Goal: Task Accomplishment & Management: Manage account settings

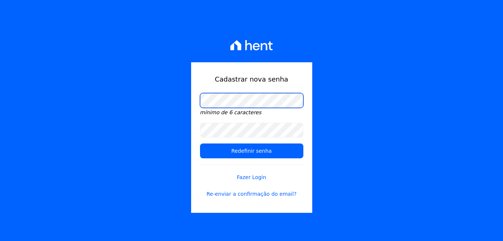
click at [180, 95] on div "Cadastrar nova senha mínimo de 6 caracteres Redefinir senha Fazer Login Re-envi…" at bounding box center [251, 120] width 503 height 241
click at [166, 149] on div "Cadastrar nova senha mínimo de 6 caracteres Redefinir senha Fazer Login Re-envi…" at bounding box center [251, 120] width 503 height 241
click at [176, 91] on div "Cadastrar nova senha mínimo de 6 caracteres Redefinir senha Fazer Login Re-envi…" at bounding box center [251, 120] width 503 height 241
click at [195, 99] on div "Cadastrar nova senha mínimo de 6 caracteres Redefinir senha Fazer Login Re-envi…" at bounding box center [251, 137] width 121 height 150
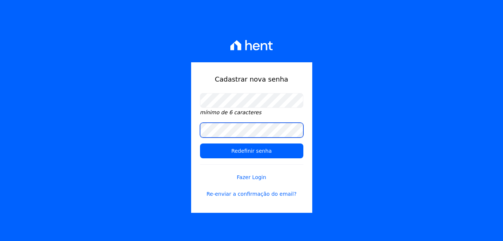
click at [190, 124] on div "Cadastrar nova senha mínimo de 6 caracteres Redefinir senha Fazer Login Re-envi…" at bounding box center [251, 120] width 503 height 241
drag, startPoint x: 171, startPoint y: 133, endPoint x: 177, endPoint y: 133, distance: 6.3
click at [171, 133] on div "Cadastrar nova senha mínimo de 6 caracteres Redefinir senha Fazer Login Re-envi…" at bounding box center [251, 120] width 503 height 241
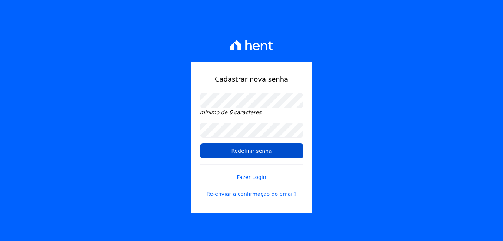
click at [239, 151] on input "Redefinir senha" at bounding box center [251, 150] width 103 height 15
click at [241, 151] on input "Redefinir senha" at bounding box center [251, 150] width 103 height 15
click at [249, 149] on input "Redefinir senha" at bounding box center [251, 150] width 103 height 15
click at [253, 146] on input "Redefinir senha" at bounding box center [251, 150] width 103 height 15
click at [259, 149] on input "Redefinir senha" at bounding box center [251, 150] width 103 height 15
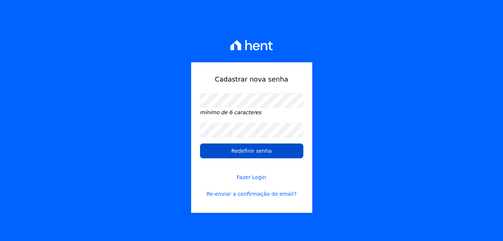
click at [263, 147] on input "Redefinir senha" at bounding box center [251, 150] width 103 height 15
click at [265, 147] on input "Redefinir senha" at bounding box center [251, 150] width 103 height 15
click at [267, 147] on input "Redefinir senha" at bounding box center [251, 150] width 103 height 15
click at [251, 153] on input "Redefinir senha" at bounding box center [251, 150] width 103 height 15
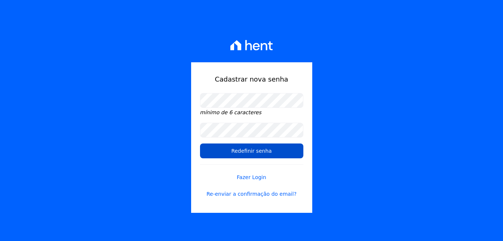
click at [251, 153] on input "Redefinir senha" at bounding box center [251, 150] width 103 height 15
click at [263, 149] on input "Redefinir senha" at bounding box center [251, 150] width 103 height 15
click at [269, 150] on input "Redefinir senha" at bounding box center [251, 150] width 103 height 15
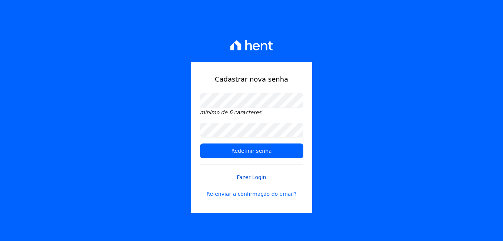
click at [263, 178] on link "Fazer Login" at bounding box center [251, 172] width 103 height 17
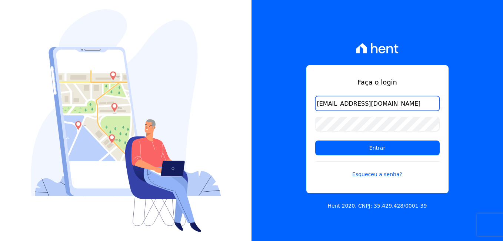
drag, startPoint x: 367, startPoint y: 104, endPoint x: 293, endPoint y: 101, distance: 74.1
click at [293, 101] on div "Faça o login giovana.cavichiollo@sejahype.com.br Entrar Esqueceu a senha? Hent …" at bounding box center [378, 120] width 252 height 241
type input "[EMAIL_ADDRESS][PERSON_NAME][DOMAIN_NAME]"
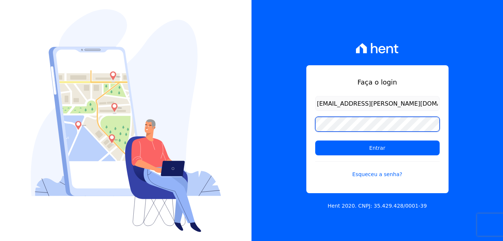
click at [292, 122] on div "Faça o login jhenifer.ferreira@sejahype.com.br Entrar Esqueceu a senha? Hent 20…" at bounding box center [378, 120] width 252 height 241
click at [315, 140] on input "Entrar" at bounding box center [377, 147] width 124 height 15
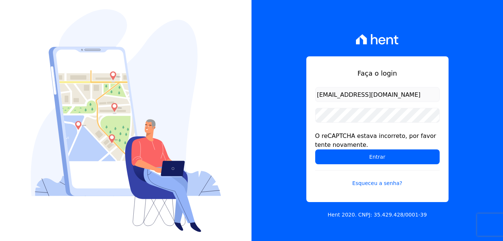
click at [464, 112] on div "Faça o login [EMAIL_ADDRESS][DOMAIN_NAME] O reCAPTCHA estava incorreto, por fav…" at bounding box center [378, 120] width 252 height 241
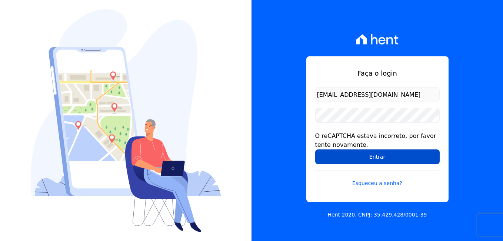
click at [362, 160] on input "Entrar" at bounding box center [377, 156] width 124 height 15
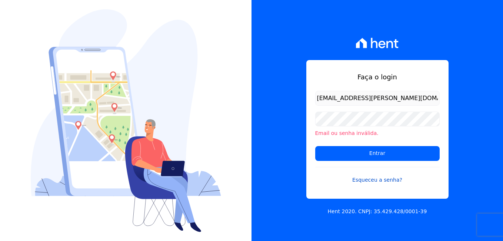
click at [383, 180] on link "Esqueceu a senha?" at bounding box center [377, 175] width 124 height 17
click at [373, 175] on link "Esqueceu a senha?" at bounding box center [377, 175] width 124 height 17
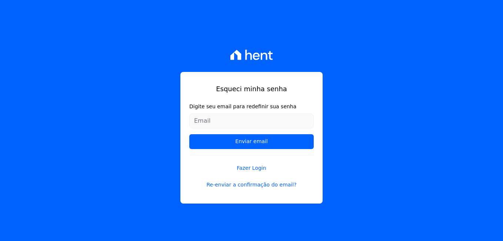
click at [236, 118] on input "Digite seu email para redefinir sua senha" at bounding box center [251, 120] width 124 height 15
type input "jheni-macedo@hotmail.com"
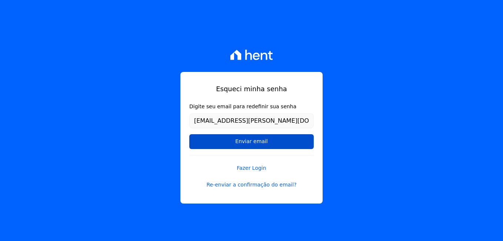
click at [242, 142] on input "Enviar email" at bounding box center [251, 141] width 124 height 15
click at [277, 140] on input "Enviar email" at bounding box center [251, 141] width 124 height 15
click at [243, 144] on input "Enviar email" at bounding box center [251, 141] width 124 height 15
click at [242, 144] on input "Enviar email" at bounding box center [251, 141] width 124 height 15
click at [231, 140] on input "Enviar email" at bounding box center [251, 141] width 124 height 15
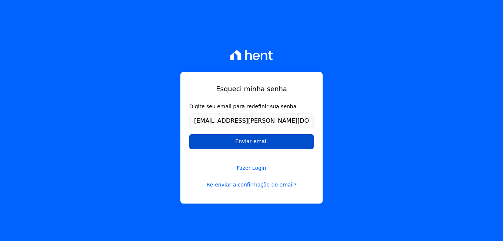
click at [211, 140] on input "Enviar email" at bounding box center [251, 141] width 124 height 15
click at [202, 140] on input "Enviar email" at bounding box center [251, 141] width 124 height 15
click at [196, 140] on input "Enviar email" at bounding box center [251, 141] width 124 height 15
click at [192, 135] on input "Enviar email" at bounding box center [251, 141] width 124 height 15
click at [219, 133] on form "Digite seu email para redefinir sua senha jheni-macedo@hotmail.com Enviar email" at bounding box center [251, 129] width 124 height 52
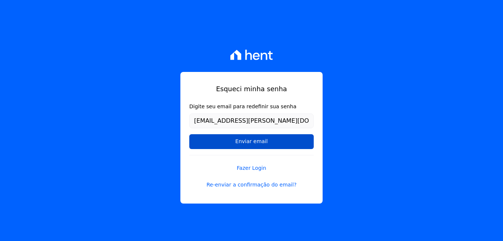
drag, startPoint x: 240, startPoint y: 136, endPoint x: 259, endPoint y: 136, distance: 18.9
click at [256, 136] on input "Enviar email" at bounding box center [251, 141] width 124 height 15
click at [268, 136] on input "Enviar email" at bounding box center [251, 141] width 124 height 15
click at [291, 142] on input "Enviar email" at bounding box center [251, 141] width 124 height 15
click at [300, 144] on input "Enviar email" at bounding box center [251, 141] width 124 height 15
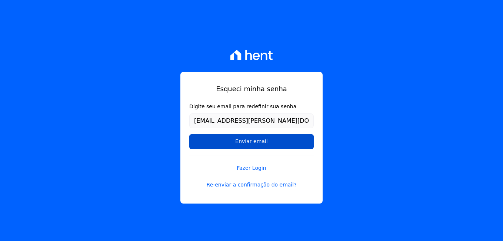
click at [304, 144] on input "Enviar email" at bounding box center [251, 141] width 124 height 15
click at [307, 144] on input "Enviar email" at bounding box center [251, 141] width 124 height 15
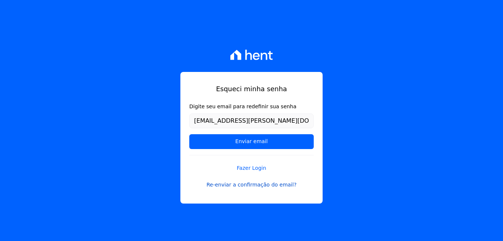
click at [280, 185] on link "Re-enviar a confirmação do email?" at bounding box center [251, 185] width 124 height 8
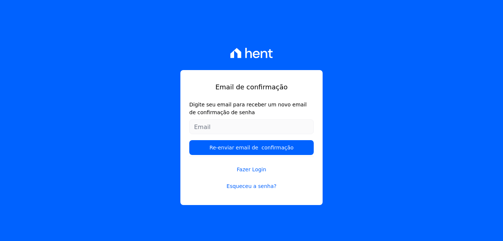
click at [230, 129] on input "Digite seu email para receber um novo email de confirmação de senha" at bounding box center [251, 126] width 124 height 15
type input "[EMAIL_ADDRESS][PERSON_NAME][DOMAIN_NAME]"
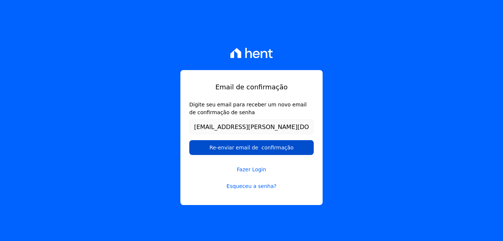
click at [219, 145] on input "Re-enviar email de confirmação" at bounding box center [251, 147] width 124 height 15
drag, startPoint x: 229, startPoint y: 150, endPoint x: 251, endPoint y: 149, distance: 22.6
click at [231, 150] on input "Re-enviar email de confirmação" at bounding box center [251, 147] width 124 height 15
click at [271, 148] on input "Re-enviar email de confirmação" at bounding box center [251, 147] width 124 height 15
click at [285, 147] on input "Re-enviar email de confirmação" at bounding box center [251, 147] width 124 height 15
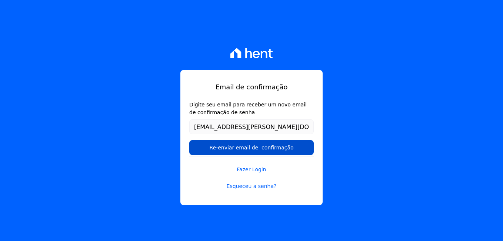
click at [299, 145] on input "Re-enviar email de confirmação" at bounding box center [251, 147] width 124 height 15
click at [252, 148] on input "Re-enviar email de confirmação" at bounding box center [251, 147] width 124 height 15
drag, startPoint x: 252, startPoint y: 148, endPoint x: 297, endPoint y: 147, distance: 44.8
click at [254, 147] on input "Re-enviar email de confirmação" at bounding box center [251, 147] width 124 height 15
click at [297, 147] on input "Re-enviar email de confirmação" at bounding box center [251, 147] width 124 height 15
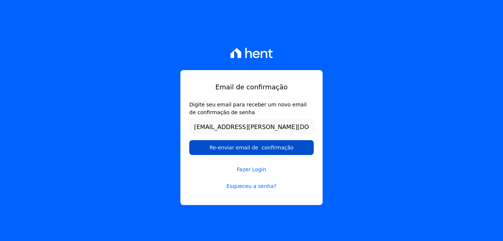
click at [298, 147] on input "Re-enviar email de confirmação" at bounding box center [251, 147] width 124 height 15
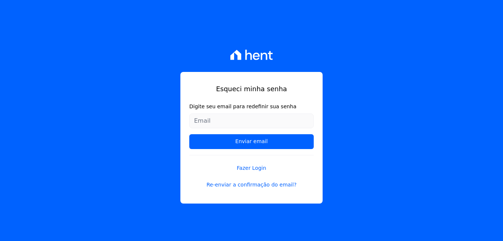
click at [216, 116] on input "Digite seu email para redefinir sua senha" at bounding box center [251, 120] width 124 height 15
type input "jhenifer.ferreira@sejahype.com.br"
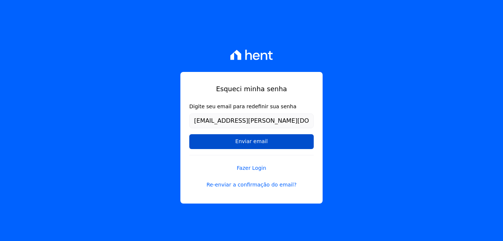
click at [257, 143] on input "Enviar email" at bounding box center [251, 141] width 124 height 15
click at [291, 140] on input "Enviar email" at bounding box center [251, 141] width 124 height 15
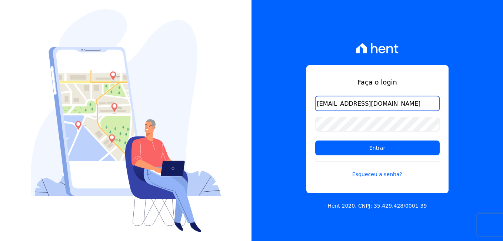
drag, startPoint x: 366, startPoint y: 104, endPoint x: 314, endPoint y: 101, distance: 52.7
click at [314, 101] on div "Faça o login giovana.cavichiollo@sejahype.com.br Entrar Esqueceu a senha?" at bounding box center [377, 129] width 142 height 128
type input "[EMAIL_ADDRESS][PERSON_NAME][DOMAIN_NAME]"
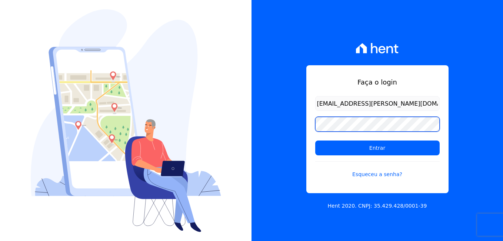
click at [274, 120] on div "Faça o login [EMAIL_ADDRESS][PERSON_NAME][DOMAIN_NAME] Entrar Esqueceu a senha?…" at bounding box center [378, 120] width 252 height 241
click at [315, 140] on input "Entrar" at bounding box center [377, 147] width 124 height 15
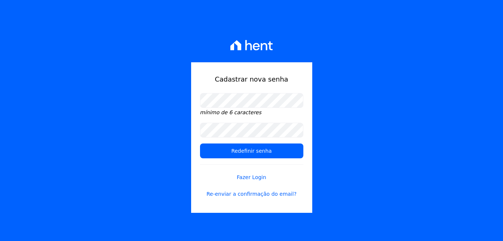
click at [157, 162] on div "Cadastrar nova senha mínimo de 6 caracteres Redefinir senha Fazer Login Re-envi…" at bounding box center [251, 120] width 503 height 241
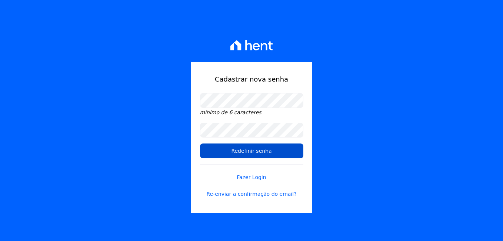
drag, startPoint x: 157, startPoint y: 162, endPoint x: 237, endPoint y: 150, distance: 80.9
click at [237, 151] on input "Redefinir senha" at bounding box center [251, 150] width 103 height 15
click at [281, 144] on input "Redefinir senha" at bounding box center [251, 150] width 103 height 15
click at [289, 148] on input "Redefinir senha" at bounding box center [251, 150] width 103 height 15
click at [301, 152] on input "Redefinir senha" at bounding box center [251, 150] width 103 height 15
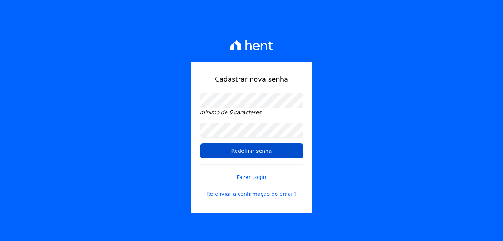
click at [252, 151] on input "Redefinir senha" at bounding box center [251, 150] width 103 height 15
click at [247, 151] on input "Redefinir senha" at bounding box center [251, 150] width 103 height 15
click at [227, 153] on input "Redefinir senha" at bounding box center [251, 150] width 103 height 15
click at [203, 156] on input "Redefinir senha" at bounding box center [251, 150] width 103 height 15
click at [203, 146] on input "Redefinir senha" at bounding box center [251, 150] width 103 height 15
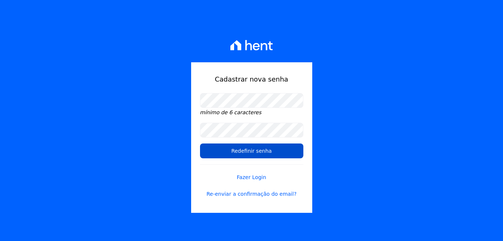
click at [203, 146] on input "Redefinir senha" at bounding box center [251, 150] width 103 height 15
click at [204, 146] on input "Redefinir senha" at bounding box center [251, 150] width 103 height 15
click at [230, 148] on input "Redefinir senha" at bounding box center [251, 150] width 103 height 15
click at [232, 148] on input "Redefinir senha" at bounding box center [251, 150] width 103 height 15
click at [239, 148] on input "Redefinir senha" at bounding box center [251, 150] width 103 height 15
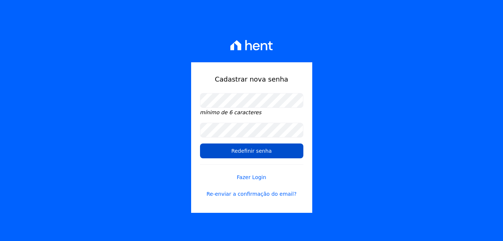
click at [242, 149] on input "Redefinir senha" at bounding box center [251, 150] width 103 height 15
click at [245, 149] on input "Redefinir senha" at bounding box center [251, 150] width 103 height 15
click at [273, 151] on input "Redefinir senha" at bounding box center [251, 150] width 103 height 15
click at [253, 151] on input "Redefinir senha" at bounding box center [251, 150] width 103 height 15
click at [256, 150] on input "Redefinir senha" at bounding box center [251, 150] width 103 height 15
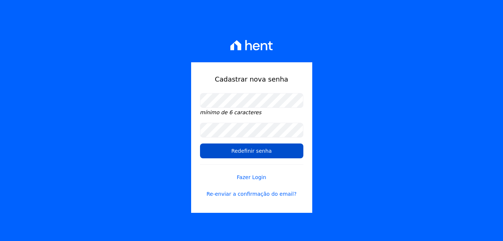
click at [267, 149] on input "Redefinir senha" at bounding box center [251, 150] width 103 height 15
click at [256, 143] on input "Redefinir senha" at bounding box center [251, 150] width 103 height 15
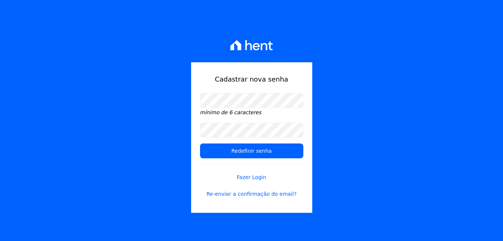
click at [262, 142] on form "mínimo de 6 caracteres Redefinir senha Fazer Login Re-enviar a confirmação do e…" at bounding box center [251, 150] width 103 height 114
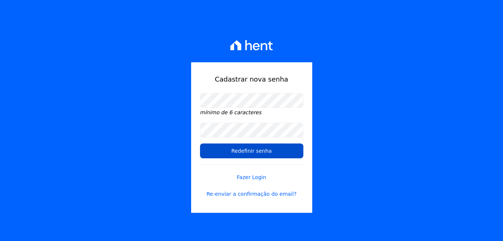
click at [303, 152] on input "Redefinir senha" at bounding box center [251, 150] width 103 height 15
drag, startPoint x: 254, startPoint y: 149, endPoint x: 246, endPoint y: 149, distance: 7.8
click at [253, 149] on input "Redefinir senha" at bounding box center [251, 150] width 103 height 15
click at [246, 149] on input "Redefinir senha" at bounding box center [251, 150] width 103 height 15
click at [238, 156] on input "Redefinir senha" at bounding box center [251, 150] width 103 height 15
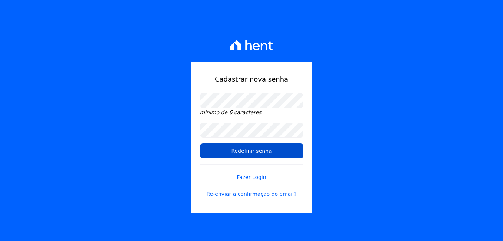
click at [238, 153] on input "Redefinir senha" at bounding box center [251, 150] width 103 height 15
click at [239, 153] on input "Redefinir senha" at bounding box center [251, 150] width 103 height 15
click at [242, 152] on input "Redefinir senha" at bounding box center [251, 150] width 103 height 15
drag, startPoint x: 242, startPoint y: 152, endPoint x: 242, endPoint y: 146, distance: 5.6
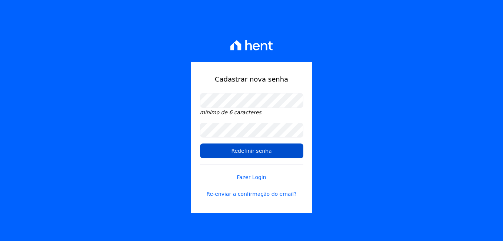
click at [242, 149] on input "Redefinir senha" at bounding box center [251, 150] width 103 height 15
click at [241, 149] on input "Redefinir senha" at bounding box center [251, 150] width 103 height 15
click at [239, 157] on input "Redefinir senha" at bounding box center [251, 150] width 103 height 15
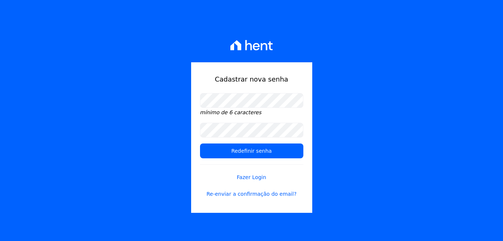
click at [247, 142] on form "mínimo de 6 caracteres Redefinir senha Fazer Login Re-enviar a confirmação do e…" at bounding box center [251, 150] width 103 height 114
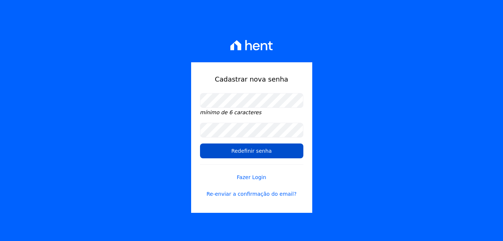
click at [247, 146] on input "Redefinir senha" at bounding box center [251, 150] width 103 height 15
click at [246, 153] on input "Redefinir senha" at bounding box center [251, 150] width 103 height 15
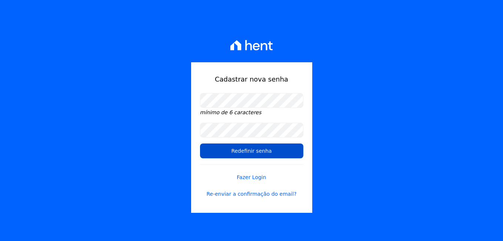
click at [265, 147] on input "Redefinir senha" at bounding box center [251, 150] width 103 height 15
click at [265, 148] on input "Redefinir senha" at bounding box center [251, 150] width 103 height 15
click at [266, 150] on input "Redefinir senha" at bounding box center [251, 150] width 103 height 15
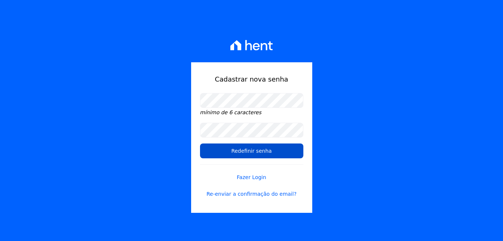
click at [260, 151] on input "Redefinir senha" at bounding box center [251, 150] width 103 height 15
click at [244, 151] on input "Redefinir senha" at bounding box center [251, 150] width 103 height 15
click at [243, 152] on input "Redefinir senha" at bounding box center [251, 150] width 103 height 15
click at [237, 153] on input "Redefinir senha" at bounding box center [251, 150] width 103 height 15
click at [233, 152] on input "Redefinir senha" at bounding box center [251, 150] width 103 height 15
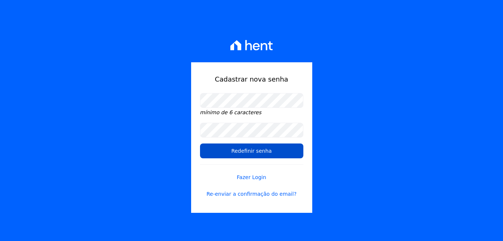
click at [227, 152] on input "Redefinir senha" at bounding box center [251, 150] width 103 height 15
click at [222, 152] on input "Redefinir senha" at bounding box center [251, 150] width 103 height 15
click at [233, 153] on input "Redefinir senha" at bounding box center [251, 150] width 103 height 15
click at [245, 156] on input "Redefinir senha" at bounding box center [251, 150] width 103 height 15
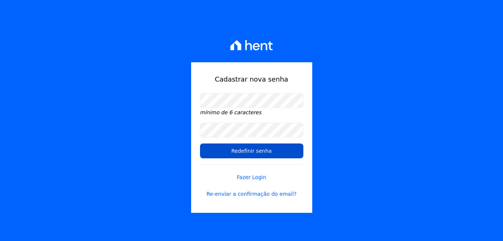
click at [250, 157] on input "Redefinir senha" at bounding box center [251, 150] width 103 height 15
click at [254, 155] on input "Redefinir senha" at bounding box center [251, 150] width 103 height 15
click at [261, 154] on input "Redefinir senha" at bounding box center [251, 150] width 103 height 15
click at [272, 154] on input "Redefinir senha" at bounding box center [251, 150] width 103 height 15
click at [289, 156] on input "Redefinir senha" at bounding box center [251, 150] width 103 height 15
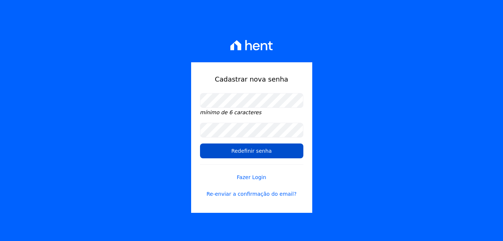
click at [296, 155] on input "Redefinir senha" at bounding box center [251, 150] width 103 height 15
click at [297, 154] on input "Redefinir senha" at bounding box center [251, 150] width 103 height 15
click at [299, 152] on input "Redefinir senha" at bounding box center [251, 150] width 103 height 15
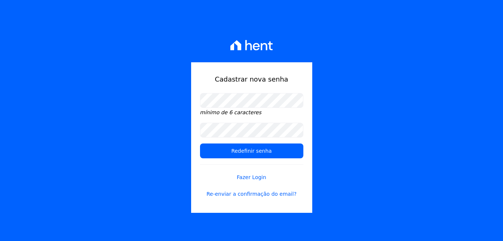
click at [305, 150] on div "Cadastrar nova senha mínimo de 6 caracteres Redefinir senha Fazer Login Re-envi…" at bounding box center [251, 137] width 121 height 150
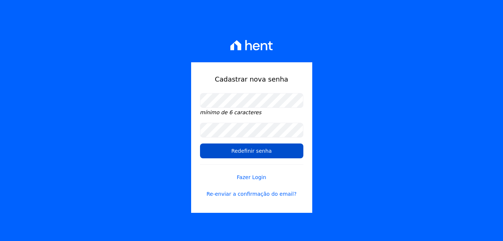
click at [301, 147] on div "Cadastrar nova senha mínimo de 6 caracteres Redefinir senha Fazer Login Re-envi…" at bounding box center [251, 137] width 121 height 150
drag, startPoint x: 292, startPoint y: 146, endPoint x: 271, endPoint y: 146, distance: 20.7
click at [282, 146] on input "Redefinir senha" at bounding box center [251, 150] width 103 height 15
click at [267, 146] on input "Redefinir senha" at bounding box center [251, 150] width 103 height 15
click at [260, 146] on input "Redefinir senha" at bounding box center [251, 150] width 103 height 15
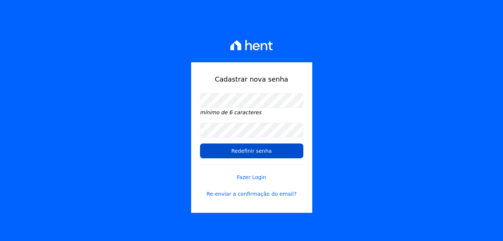
click at [249, 149] on input "Redefinir senha" at bounding box center [251, 150] width 103 height 15
click at [248, 150] on input "Redefinir senha" at bounding box center [251, 150] width 103 height 15
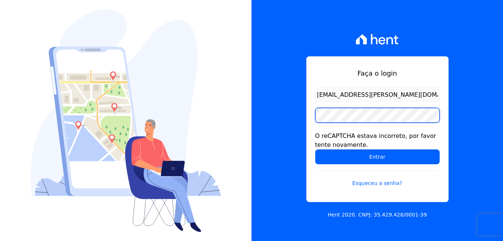
click at [315, 149] on input "Entrar" at bounding box center [377, 156] width 124 height 15
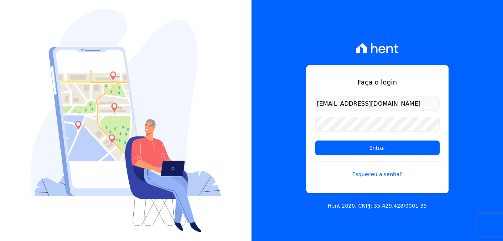
drag, startPoint x: 359, startPoint y: 103, endPoint x: 303, endPoint y: 109, distance: 55.8
click at [303, 109] on div "Faça o login [EMAIL_ADDRESS][DOMAIN_NAME] Entrar Esqueceu a senha? Hent 2020. C…" at bounding box center [378, 120] width 252 height 241
type input "[EMAIL_ADDRESS][PERSON_NAME][DOMAIN_NAME]"
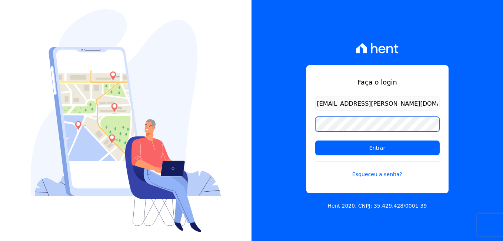
click at [293, 124] on div "Faça o login [EMAIL_ADDRESS][PERSON_NAME][DOMAIN_NAME] Entrar Esqueceu a senha?…" at bounding box center [378, 120] width 252 height 241
click at [315, 140] on input "Entrar" at bounding box center [377, 147] width 124 height 15
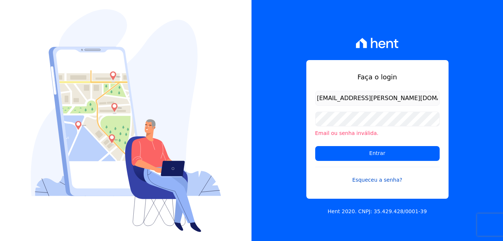
click at [376, 181] on link "Esqueceu a senha?" at bounding box center [377, 175] width 124 height 17
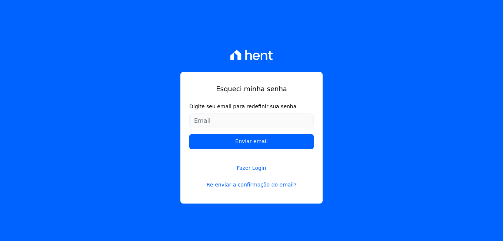
click at [232, 122] on input "Digite seu email para redefinir sua senha" at bounding box center [251, 120] width 124 height 15
type input "[EMAIL_ADDRESS][PERSON_NAME][DOMAIN_NAME]"
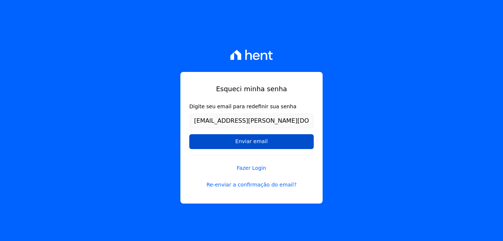
click at [261, 146] on input "Enviar email" at bounding box center [251, 141] width 124 height 15
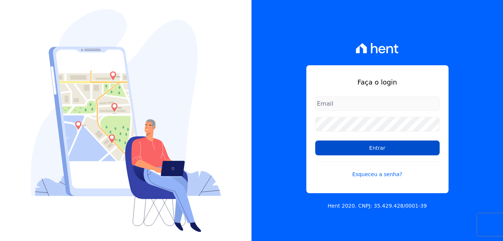
type input "[EMAIL_ADDRESS][DOMAIN_NAME]"
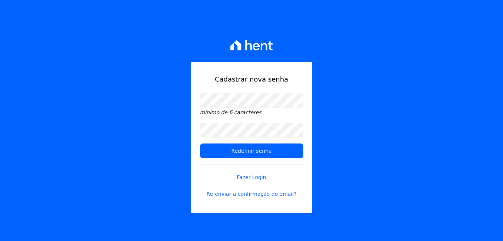
click at [252, 81] on h1 "Cadastrar nova senha" at bounding box center [251, 79] width 103 height 10
drag, startPoint x: 272, startPoint y: 112, endPoint x: 254, endPoint y: 121, distance: 19.9
click at [270, 112] on div "mínimo de 6 caracteres" at bounding box center [251, 105] width 103 height 24
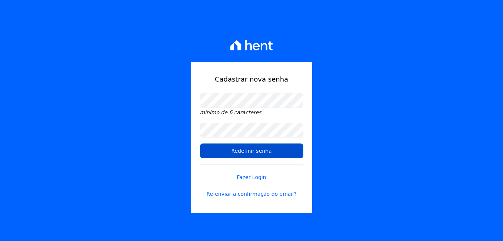
click at [252, 154] on input "Redefinir senha" at bounding box center [251, 150] width 103 height 15
click at [263, 152] on input "Redefinir senha" at bounding box center [251, 150] width 103 height 15
click at [273, 151] on input "Redefinir senha" at bounding box center [251, 150] width 103 height 15
click at [287, 151] on input "Redefinir senha" at bounding box center [251, 150] width 103 height 15
click at [289, 150] on input "Redefinir senha" at bounding box center [251, 150] width 103 height 15
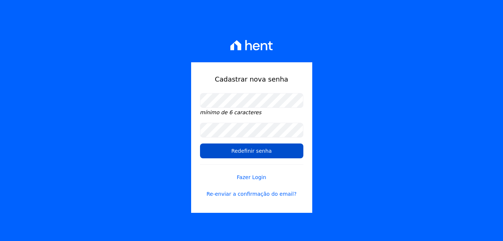
click at [299, 145] on input "Redefinir senha" at bounding box center [251, 150] width 103 height 15
click at [302, 144] on input "Redefinir senha" at bounding box center [251, 150] width 103 height 15
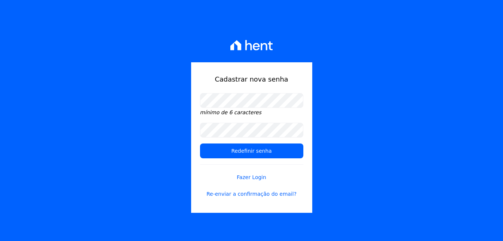
drag, startPoint x: 300, startPoint y: 142, endPoint x: 303, endPoint y: 149, distance: 7.3
click at [303, 149] on div "Cadastrar nova senha mínimo de 6 caracteres Redefinir senha Fazer Login Re-envi…" at bounding box center [251, 137] width 121 height 150
click at [304, 150] on div "Cadastrar nova senha mínimo de 6 caracteres Redefinir senha Fazer Login Re-envi…" at bounding box center [251, 137] width 121 height 150
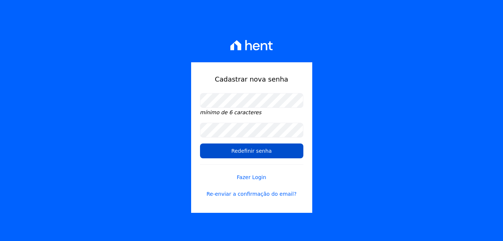
click at [303, 153] on div "Cadastrar nova senha mínimo de 6 caracteres Redefinir senha Fazer Login Re-envi…" at bounding box center [251, 137] width 121 height 150
click at [302, 154] on input "Redefinir senha" at bounding box center [251, 150] width 103 height 15
click at [299, 155] on input "Redefinir senha" at bounding box center [251, 150] width 103 height 15
click at [296, 156] on input "Redefinir senha" at bounding box center [251, 150] width 103 height 15
drag, startPoint x: 295, startPoint y: 153, endPoint x: 293, endPoint y: 148, distance: 4.8
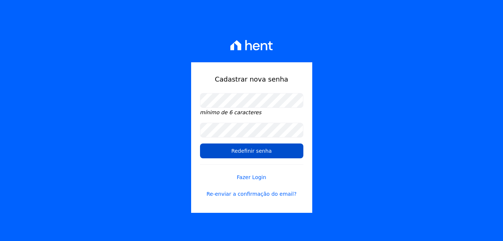
click at [294, 152] on input "Redefinir senha" at bounding box center [251, 150] width 103 height 15
click at [293, 147] on input "Redefinir senha" at bounding box center [251, 150] width 103 height 15
click at [293, 145] on input "Redefinir senha" at bounding box center [251, 150] width 103 height 15
click at [289, 143] on input "Redefinir senha" at bounding box center [251, 150] width 103 height 15
click at [284, 147] on input "Redefinir senha" at bounding box center [251, 150] width 103 height 15
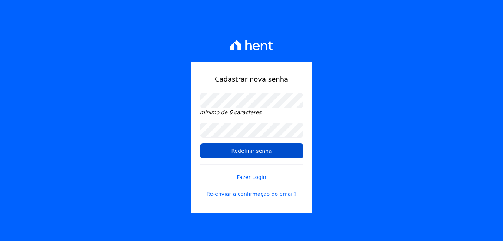
click at [283, 152] on input "Redefinir senha" at bounding box center [251, 150] width 103 height 15
drag, startPoint x: 279, startPoint y: 155, endPoint x: 259, endPoint y: 155, distance: 20.0
click at [275, 156] on input "Redefinir senha" at bounding box center [251, 150] width 103 height 15
click at [259, 155] on input "Redefinir senha" at bounding box center [251, 150] width 103 height 15
click at [260, 152] on input "Redefinir senha" at bounding box center [251, 150] width 103 height 15
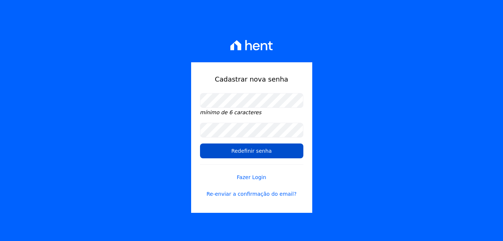
click at [264, 147] on input "Redefinir senha" at bounding box center [251, 150] width 103 height 15
click at [267, 146] on input "Redefinir senha" at bounding box center [251, 150] width 103 height 15
click at [255, 146] on input "Redefinir senha" at bounding box center [251, 150] width 103 height 15
click at [236, 147] on input "Redefinir senha" at bounding box center [251, 150] width 103 height 15
click at [228, 145] on input "Redefinir senha" at bounding box center [251, 150] width 103 height 15
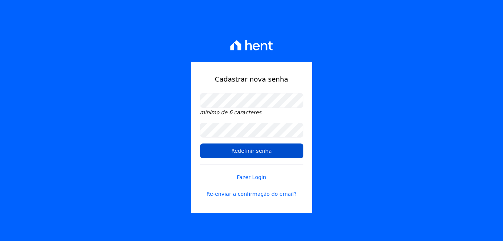
click at [229, 149] on input "Redefinir senha" at bounding box center [251, 150] width 103 height 15
click at [220, 152] on input "Redefinir senha" at bounding box center [251, 150] width 103 height 15
click at [219, 155] on input "Redefinir senha" at bounding box center [251, 150] width 103 height 15
click at [207, 155] on input "Redefinir senha" at bounding box center [251, 150] width 103 height 15
click at [202, 155] on input "Redefinir senha" at bounding box center [251, 150] width 103 height 15
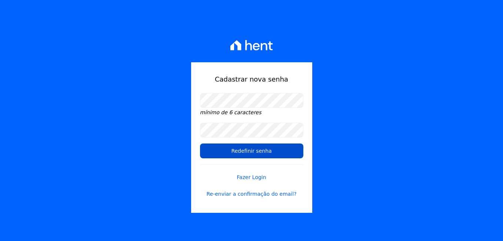
click at [203, 151] on input "Redefinir senha" at bounding box center [251, 150] width 103 height 15
click at [203, 148] on input "Redefinir senha" at bounding box center [251, 150] width 103 height 15
click at [203, 147] on input "Redefinir senha" at bounding box center [251, 150] width 103 height 15
click at [202, 146] on input "Redefinir senha" at bounding box center [251, 150] width 103 height 15
click at [220, 143] on input "Redefinir senha" at bounding box center [251, 150] width 103 height 15
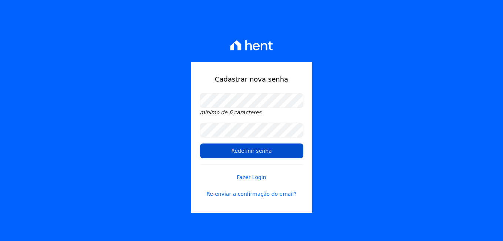
click at [229, 146] on input "Redefinir senha" at bounding box center [251, 150] width 103 height 15
click at [233, 147] on input "Redefinir senha" at bounding box center [251, 150] width 103 height 15
click at [206, 148] on input "Redefinir senha" at bounding box center [251, 150] width 103 height 15
click at [206, 146] on input "Redefinir senha" at bounding box center [251, 150] width 103 height 15
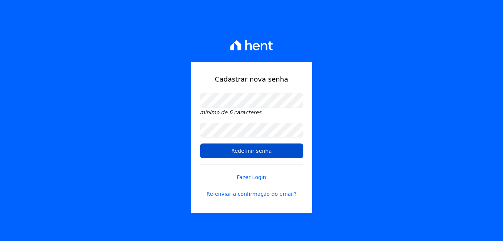
click at [224, 145] on input "Redefinir senha" at bounding box center [251, 150] width 103 height 15
click at [243, 144] on input "Redefinir senha" at bounding box center [251, 150] width 103 height 15
click at [253, 146] on input "Redefinir senha" at bounding box center [251, 150] width 103 height 15
click at [258, 147] on input "Redefinir senha" at bounding box center [251, 150] width 103 height 15
click at [260, 149] on input "Redefinir senha" at bounding box center [251, 150] width 103 height 15
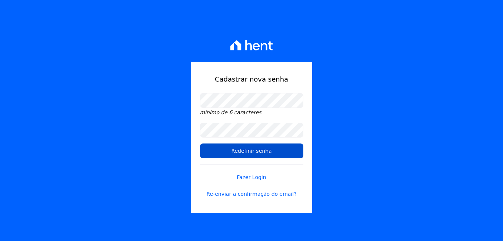
click at [253, 154] on input "Redefinir senha" at bounding box center [251, 150] width 103 height 15
click at [232, 151] on input "Redefinir senha" at bounding box center [251, 150] width 103 height 15
click at [231, 151] on input "Redefinir senha" at bounding box center [251, 150] width 103 height 15
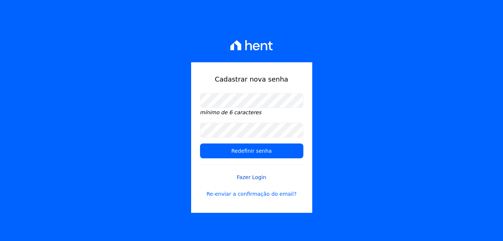
click at [243, 177] on link "Fazer Login" at bounding box center [251, 172] width 103 height 17
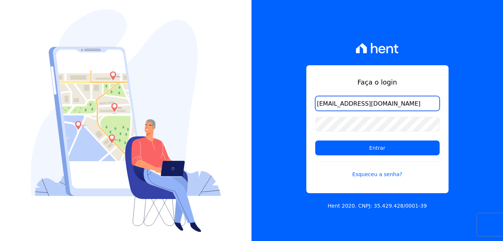
drag, startPoint x: 366, startPoint y: 103, endPoint x: 294, endPoint y: 105, distance: 72.3
click at [294, 105] on div "Faça o login giovana.cavichiollo@sejahype.com.br Entrar Esqueceu a senha? Hent …" at bounding box center [378, 120] width 252 height 241
type input "[EMAIL_ADDRESS][PERSON_NAME][DOMAIN_NAME]"
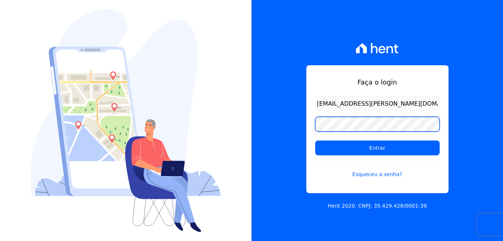
click at [299, 127] on div "Faça o login jhenifer.ferreira@sejahype.com.br Entrar Esqueceu a senha? Hent 20…" at bounding box center [378, 120] width 252 height 241
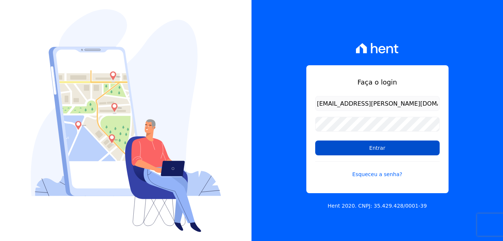
click at [324, 148] on input "Entrar" at bounding box center [377, 147] width 124 height 15
